Goal: Information Seeking & Learning: Learn about a topic

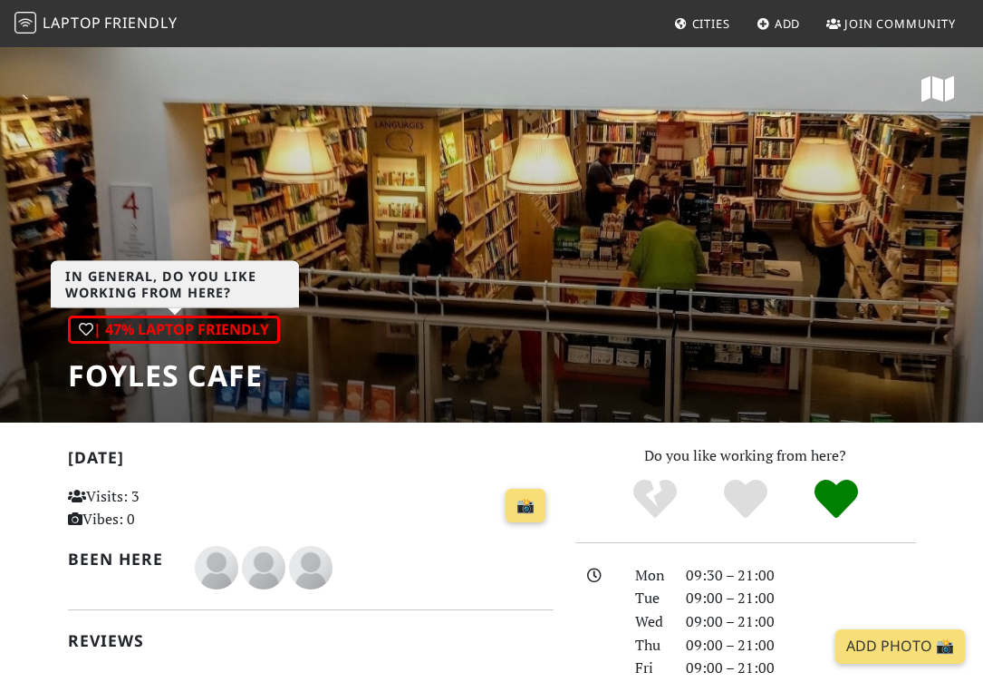
click at [258, 332] on div "| 47% Laptop Friendly" at bounding box center [174, 329] width 212 height 29
click at [33, 23] on img at bounding box center [26, 23] width 22 height 22
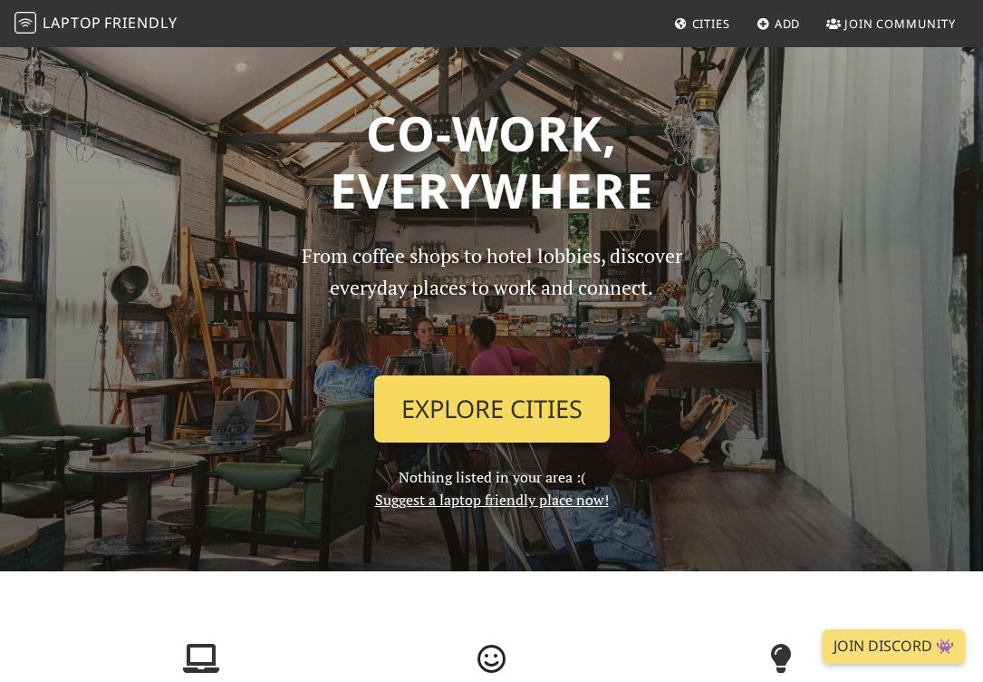
click at [506, 412] on link "Explore Cities" at bounding box center [492, 408] width 236 height 67
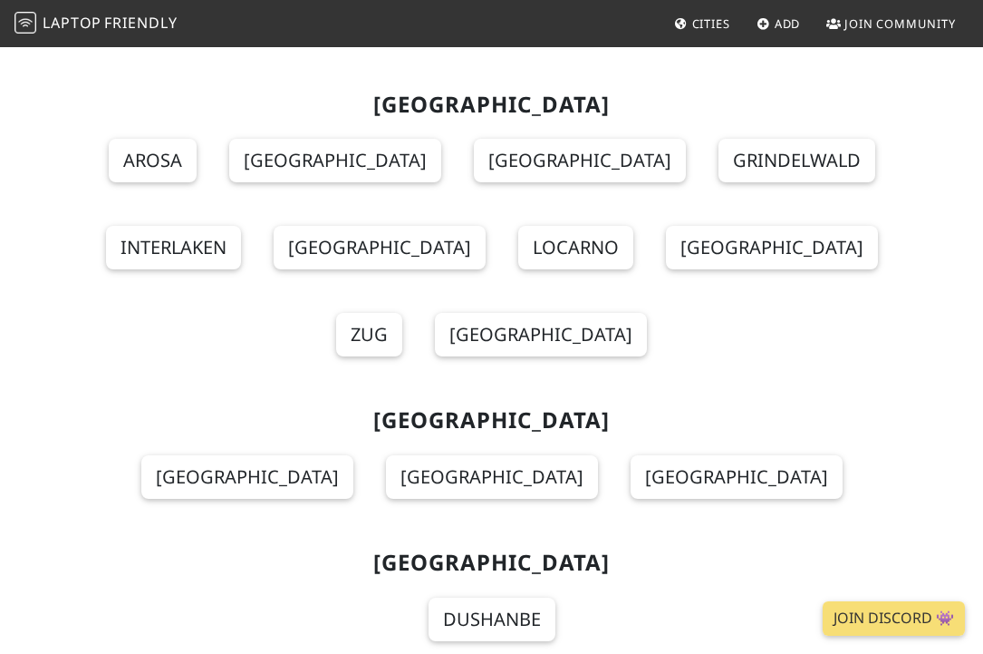
scroll to position [22439, 0]
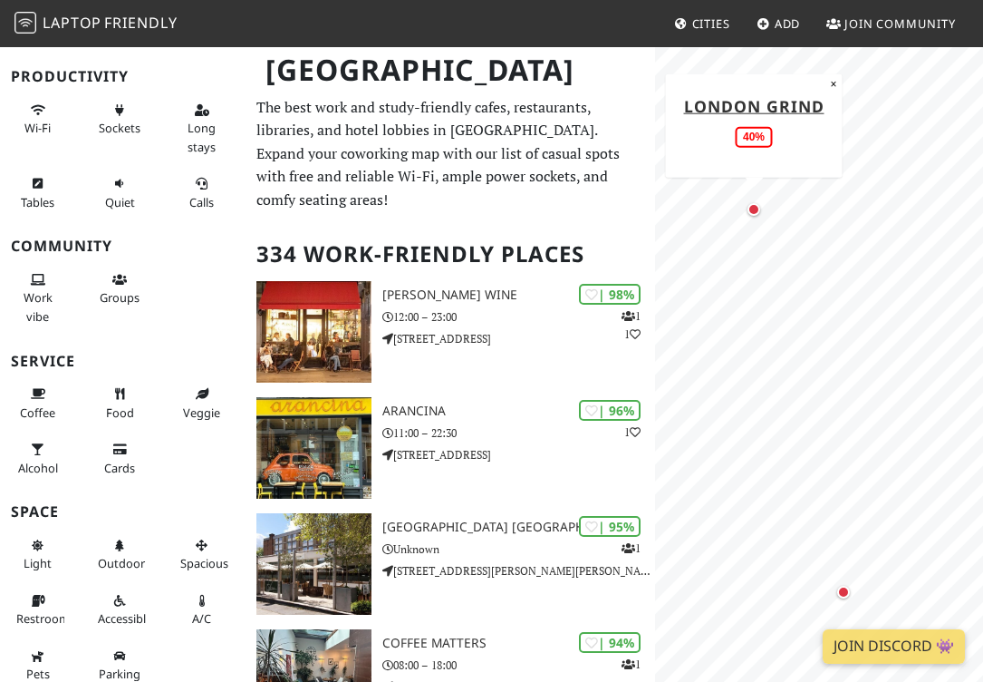
click at [747, 210] on div "Map marker" at bounding box center [754, 210] width 22 height 22
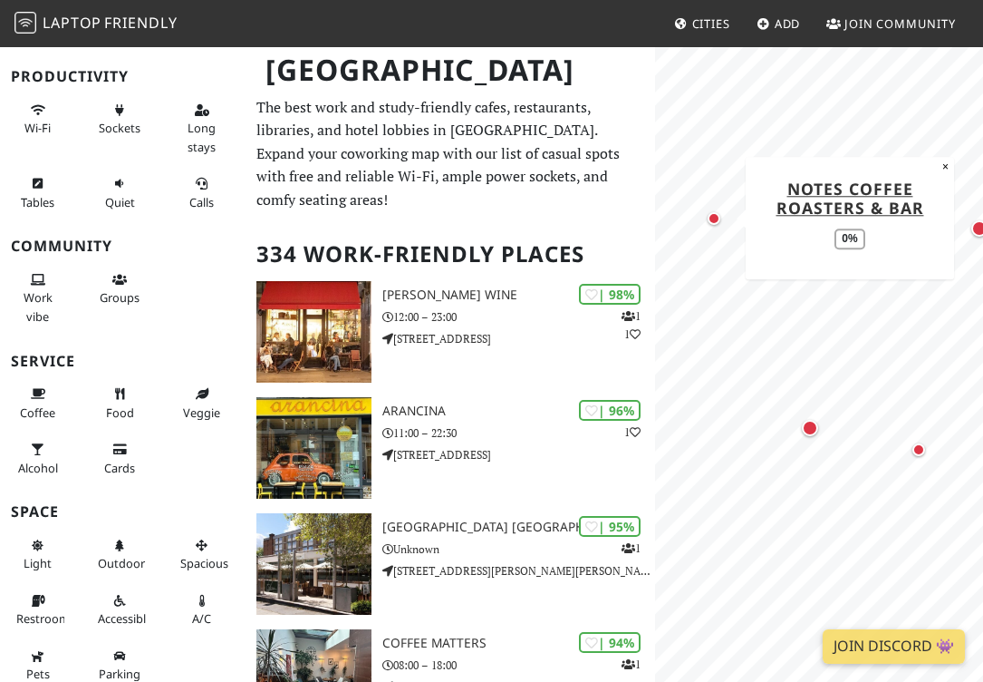
click at [710, 217] on div "Map marker" at bounding box center [714, 218] width 13 height 13
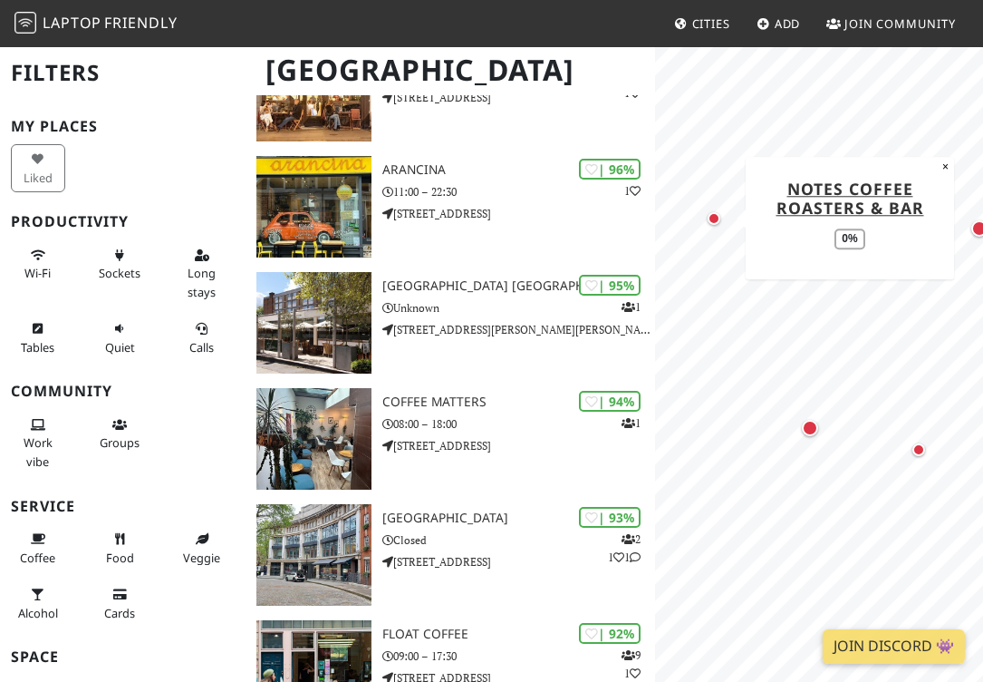
scroll to position [153, 0]
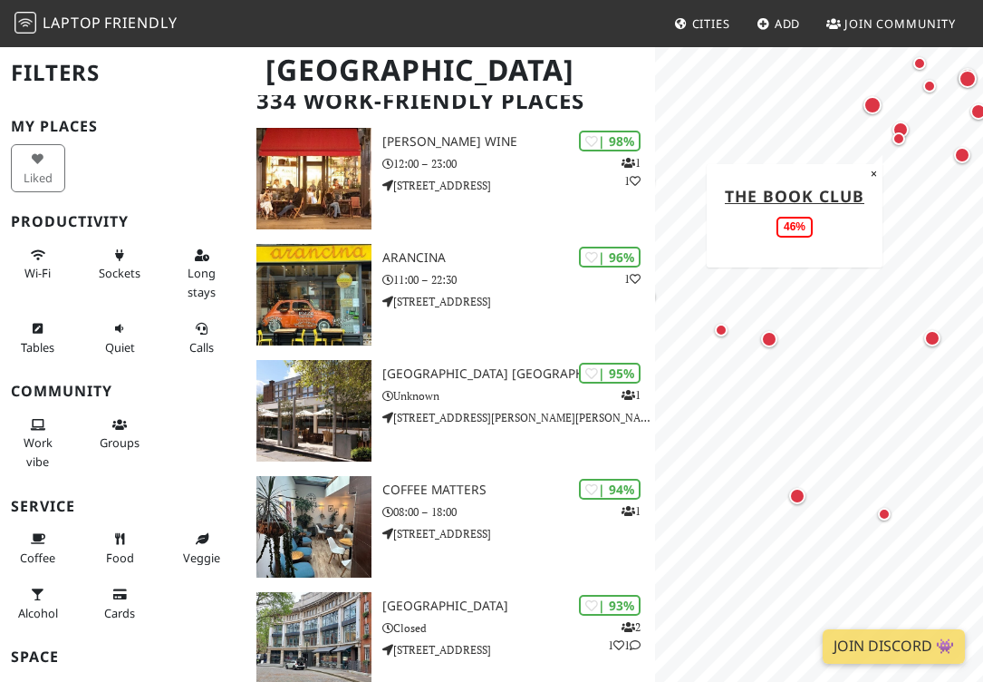
click at [899, 148] on div "Map marker" at bounding box center [899, 139] width 22 height 22
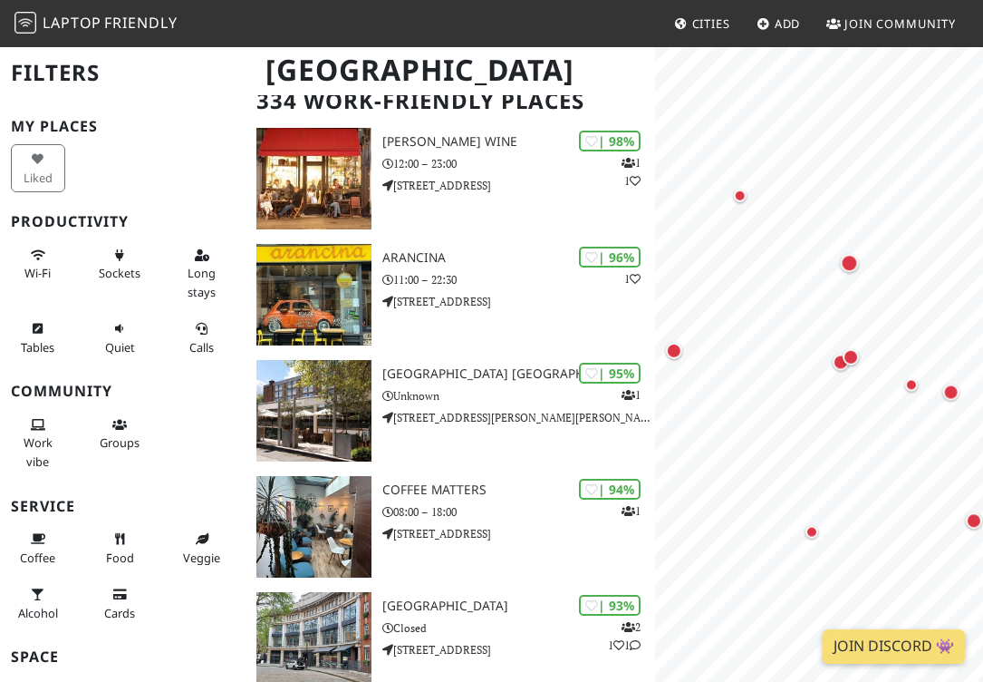
click at [983, 327] on html "Laptop Friendly Cities Add Join Community [GEOGRAPHIC_DATA] Filters My Places L…" at bounding box center [491, 188] width 983 height 682
click at [983, 299] on html "Laptop Friendly Cities Add Join Community [GEOGRAPHIC_DATA] Filters My Places L…" at bounding box center [491, 188] width 983 height 682
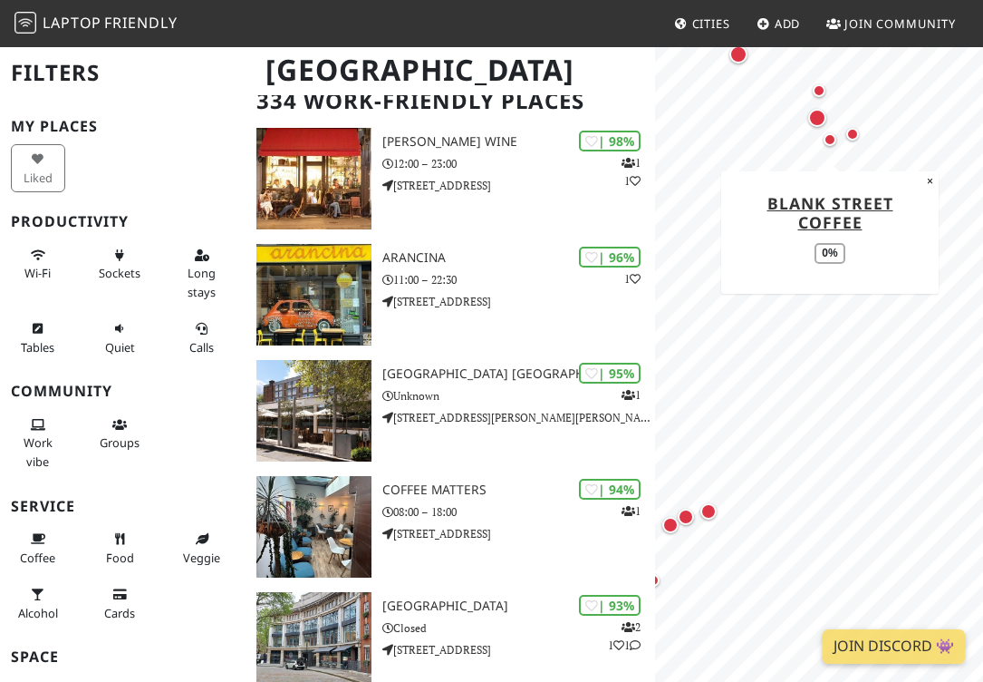
click at [832, 142] on div "Map marker" at bounding box center [830, 139] width 13 height 13
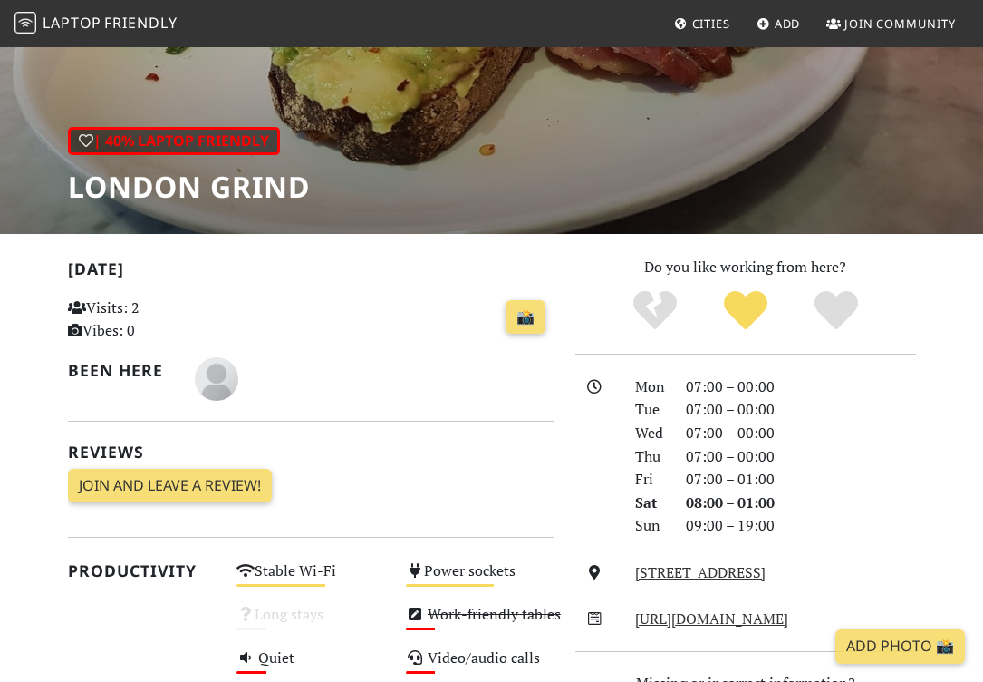
scroll to position [43, 0]
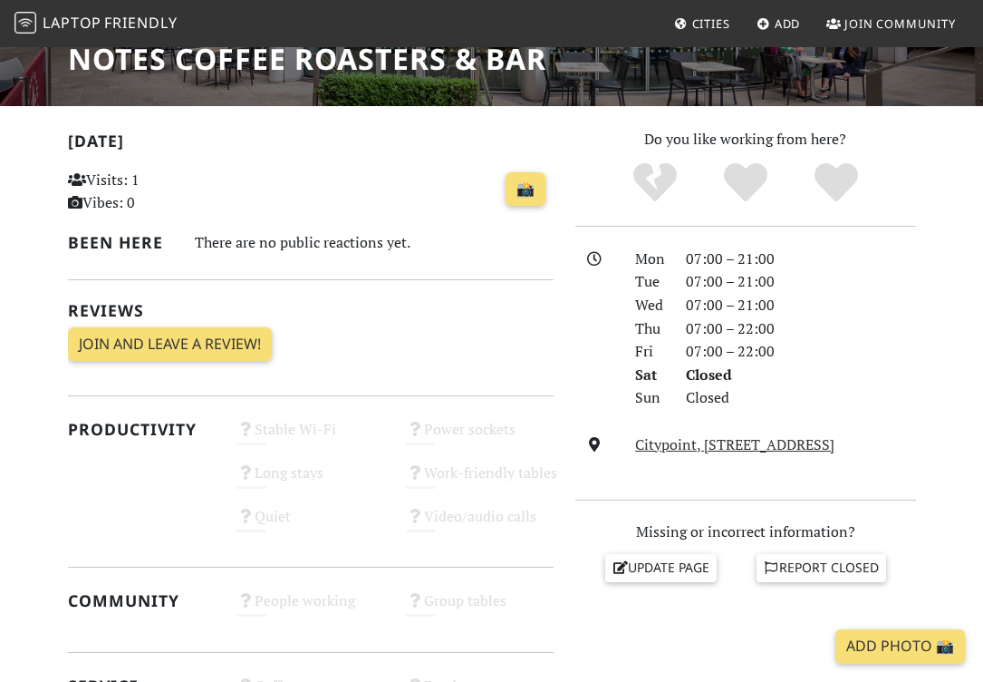
scroll to position [321, 0]
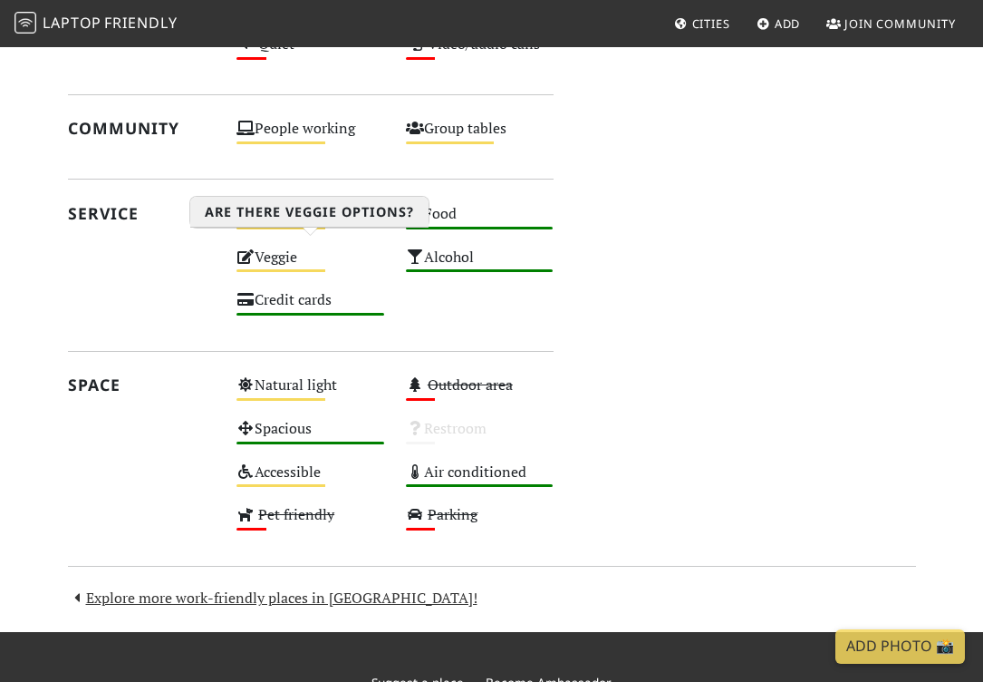
scroll to position [988, 0]
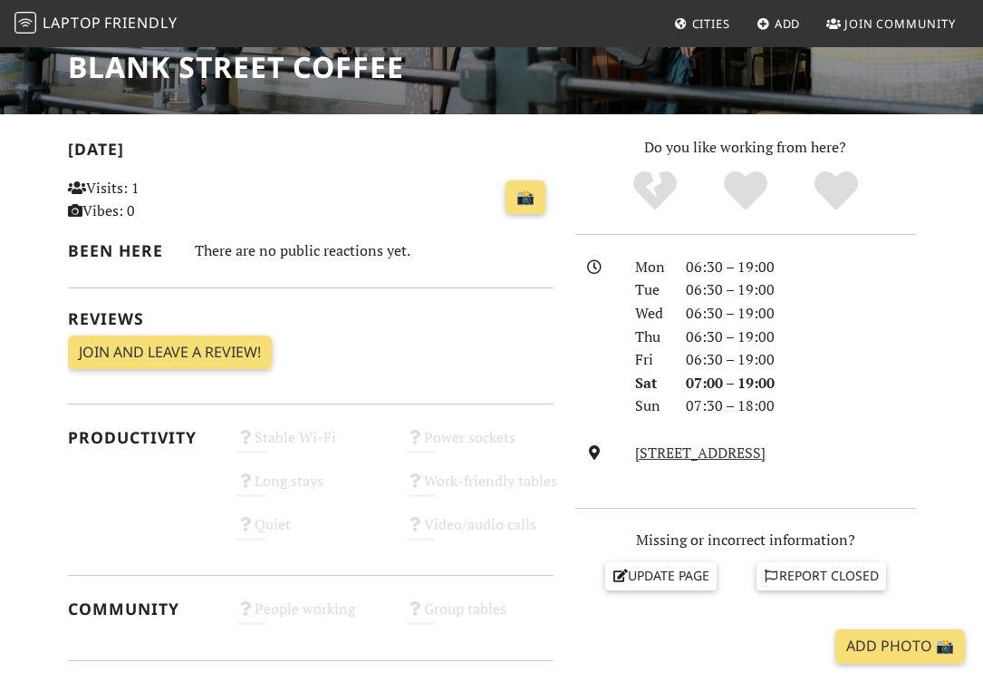
scroll to position [335, 0]
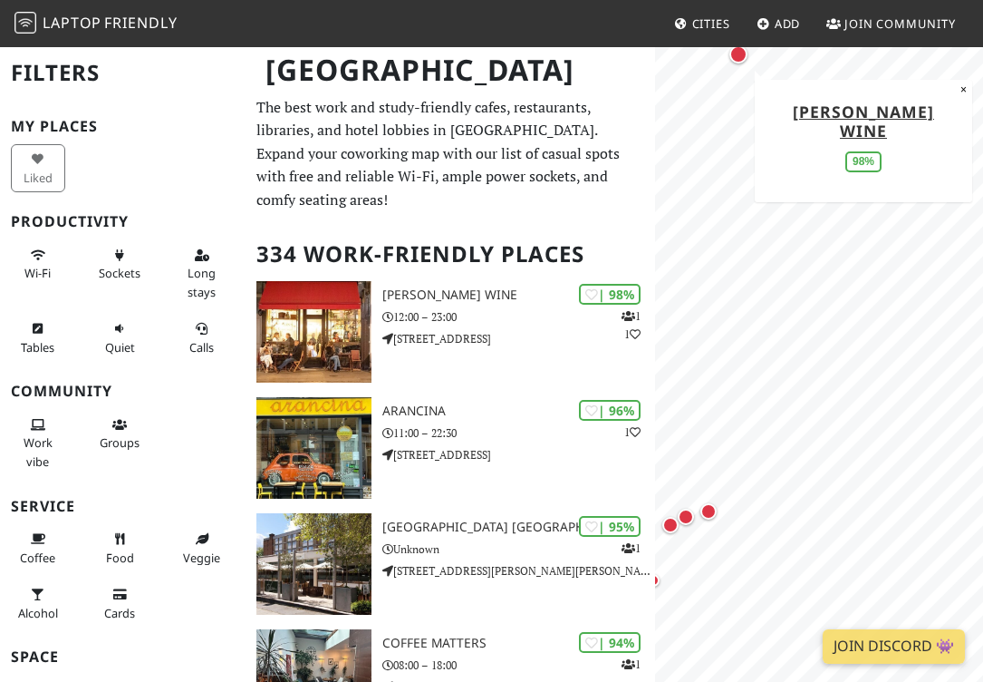
scroll to position [153, 0]
